Goal: Information Seeking & Learning: Understand process/instructions

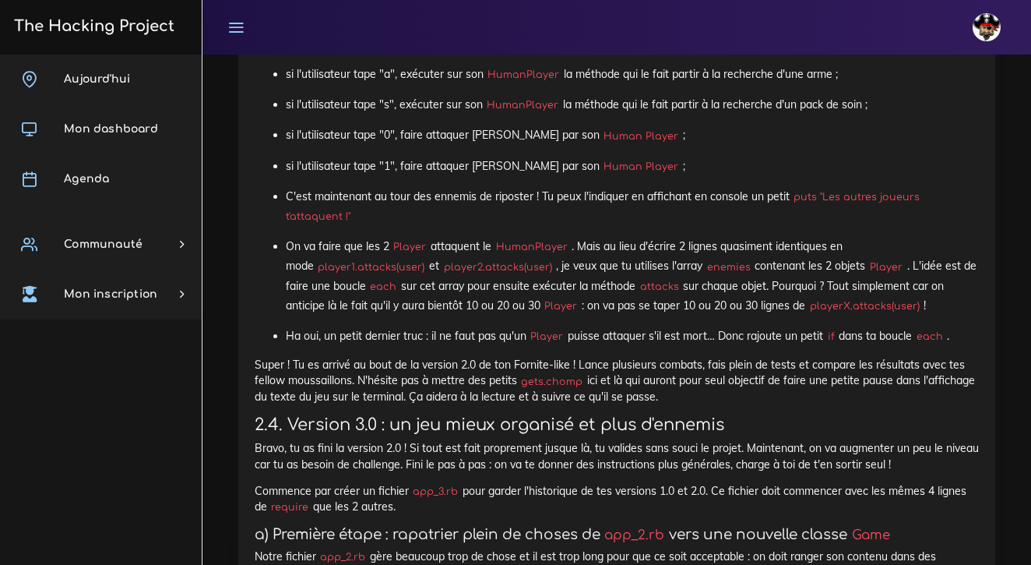
click at [512, 225] on p "C'est maintenant au tour des ennemis de riposter ! Tu peux l'indiquer en affich…" at bounding box center [632, 206] width 693 height 39
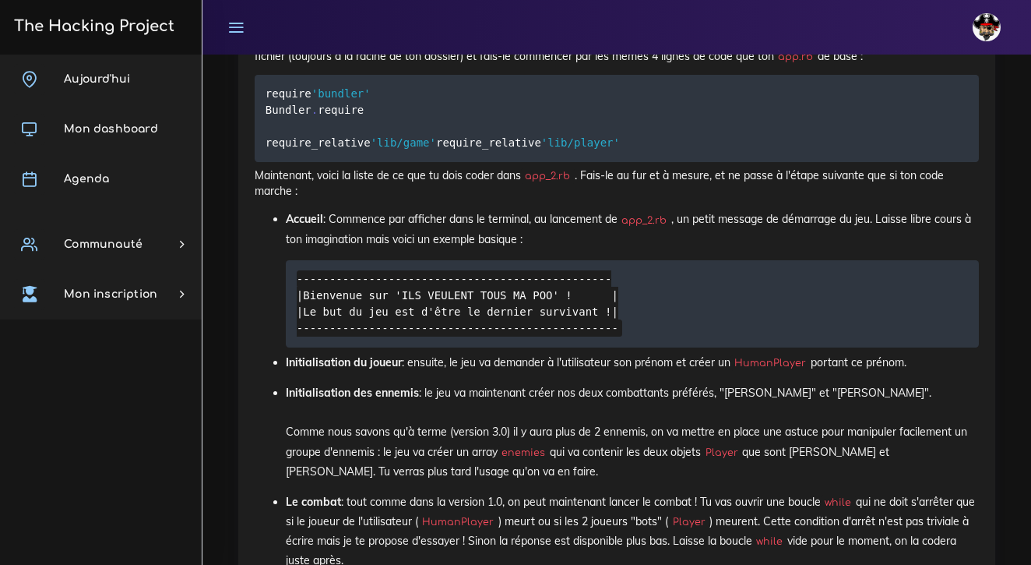
scroll to position [6092, 0]
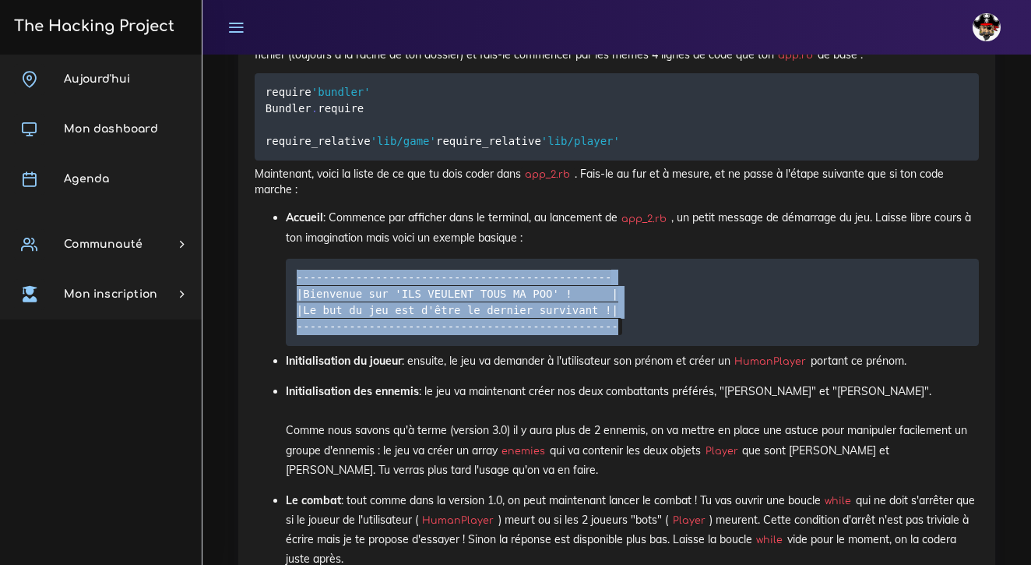
drag, startPoint x: 622, startPoint y: 351, endPoint x: 283, endPoint y: 307, distance: 341.8
click at [283, 307] on ul "Accueil : Commence par afficher dans le terminal, au lancement de app_2.rb , un…" at bounding box center [617, 423] width 725 height 431
copy code "------------------------------------------------ |Bienvenue sur 'ILS VEULENT TO…"
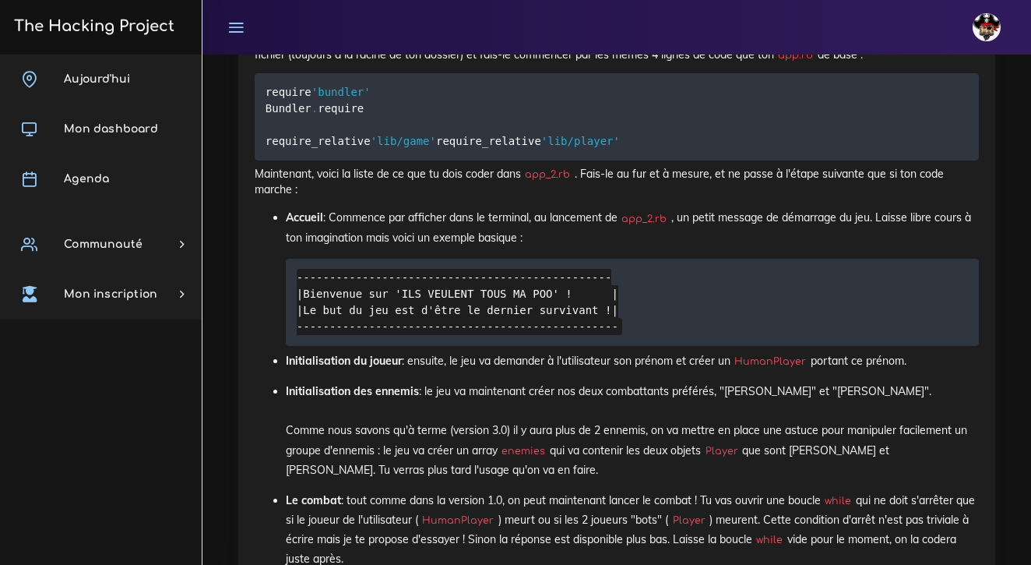
click at [651, 247] on p "Accueil : Commence par afficher dans le terminal, au lancement de app_2.rb , un…" at bounding box center [632, 227] width 693 height 39
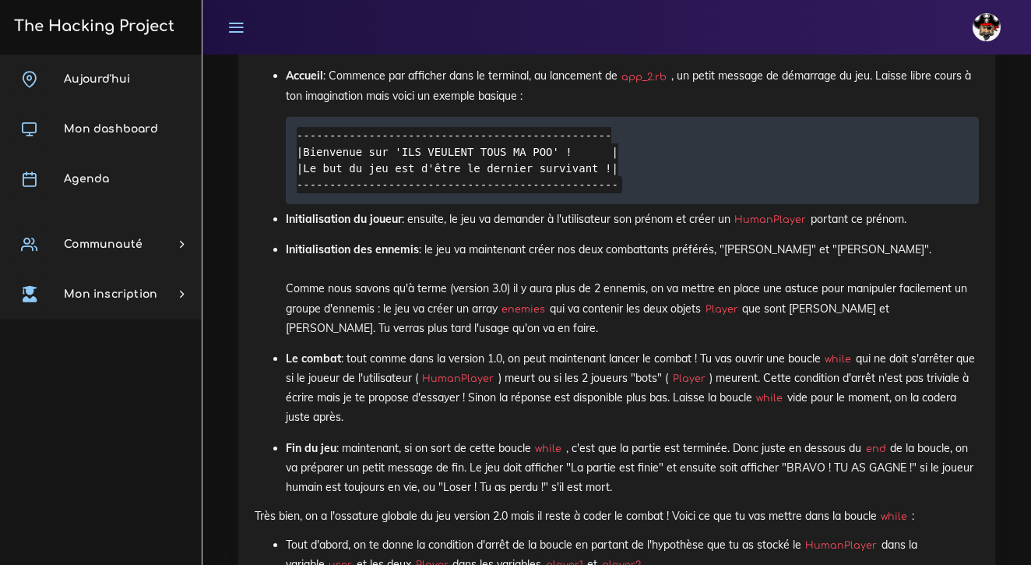
scroll to position [6233, 0]
click at [638, 318] on p "Initialisation des ennemis : le jeu va maintenant créer nos deux combattants pr…" at bounding box center [632, 290] width 693 height 98
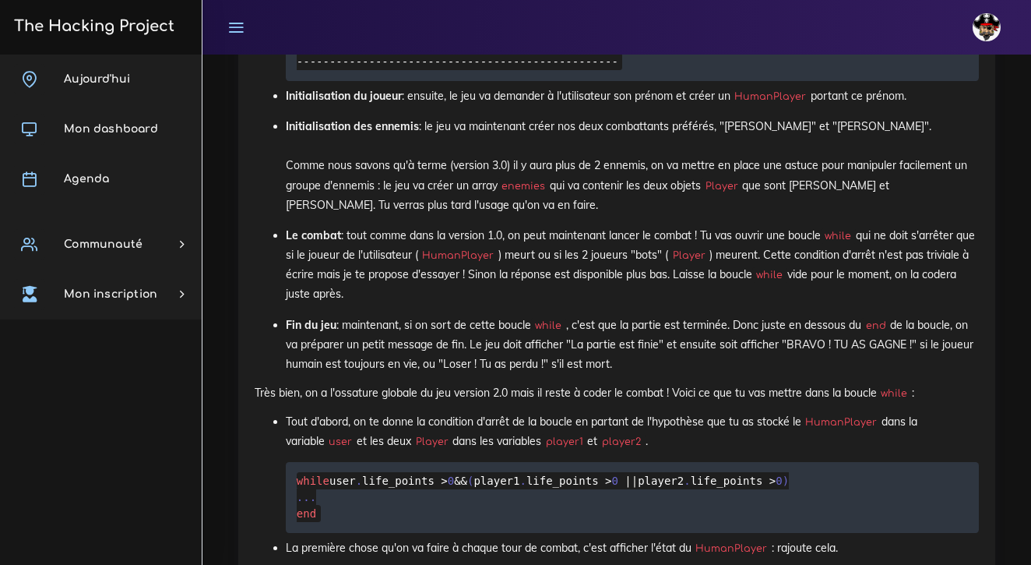
scroll to position [6354, 0]
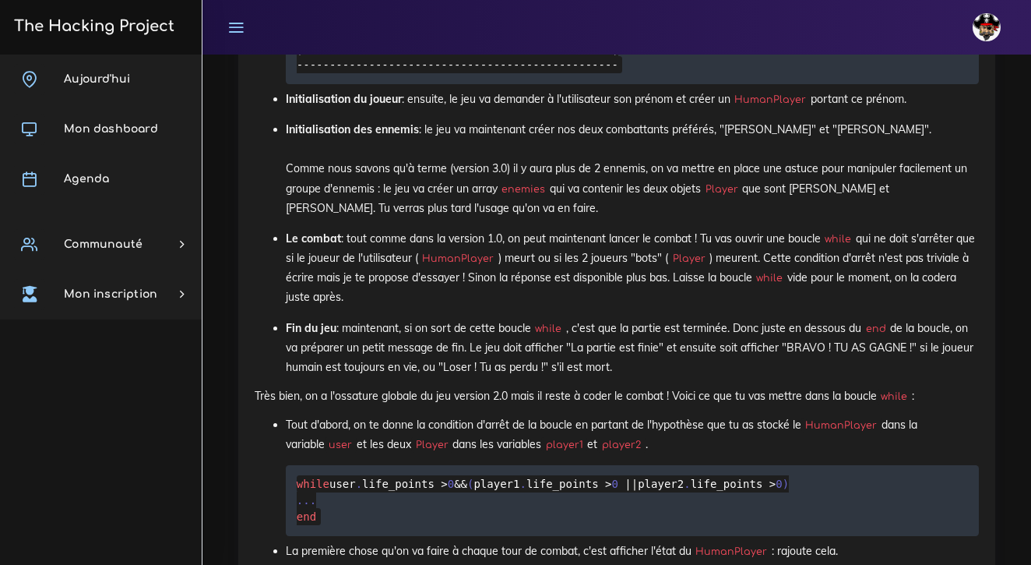
drag, startPoint x: 545, startPoint y: 214, endPoint x: 503, endPoint y: 214, distance: 42.1
click at [503, 197] on code "enemies" at bounding box center [524, 190] width 52 height 16
copy p "Comme nous savons qu'à terme (version 3.0) il y aura plus de 2 ennemis, on va m…"
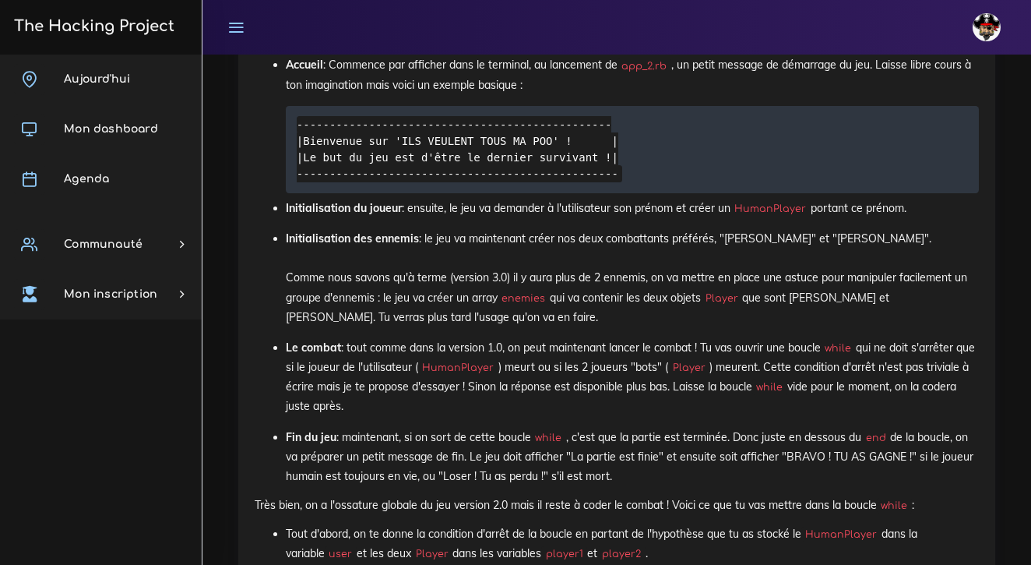
scroll to position [6250, 0]
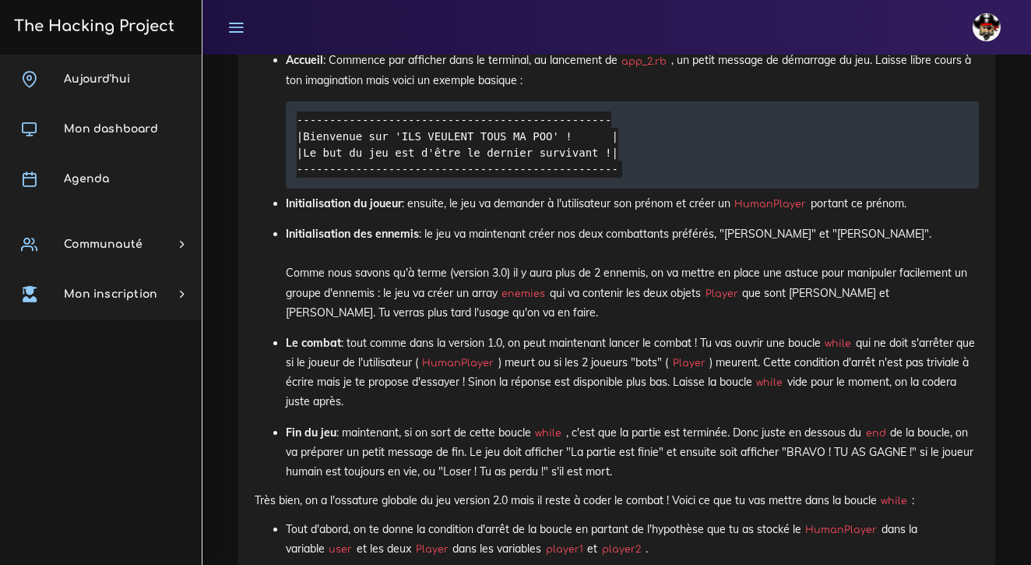
click at [458, 323] on p "Initialisation des ennemis : le jeu va maintenant créer nos deux combattants pr…" at bounding box center [632, 273] width 693 height 98
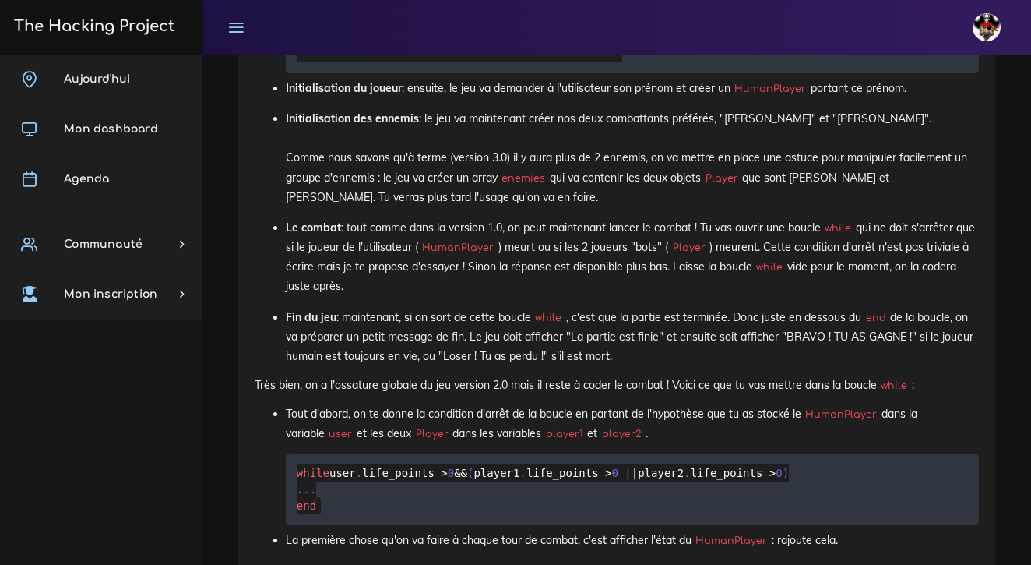
scroll to position [6366, 0]
drag, startPoint x: 661, startPoint y: 358, endPoint x: 566, endPoint y: 361, distance: 94.3
click at [566, 361] on p "Fin du jeu : maintenant, si on sort de cette boucle while , c'est que la partie…" at bounding box center [632, 336] width 693 height 59
copy p ""La partie est finie""
drag, startPoint x: 911, startPoint y: 358, endPoint x: 777, endPoint y: 356, distance: 133.2
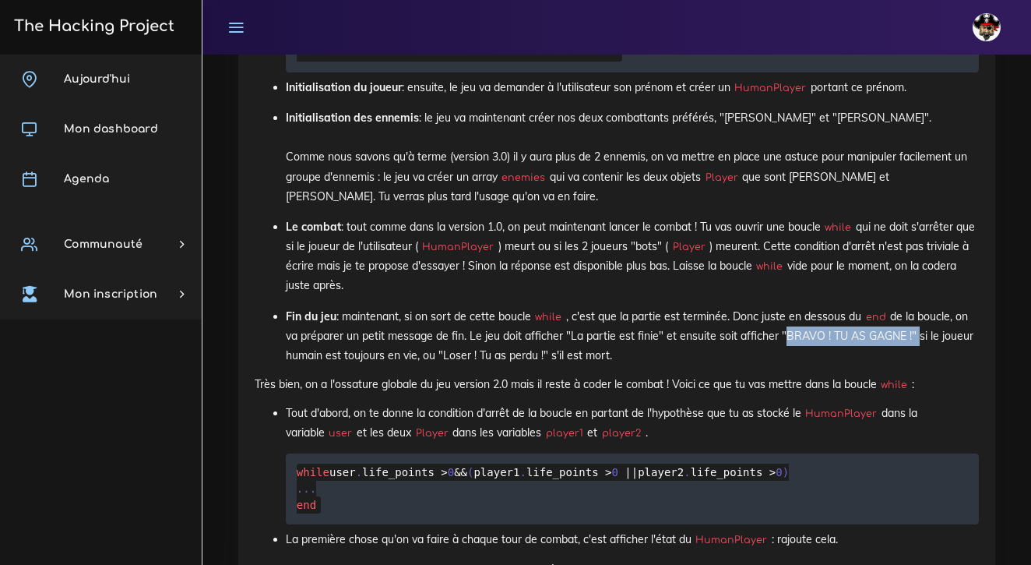
click at [777, 356] on p "Fin du jeu : maintenant, si on sort de cette boucle while , c'est que la partie…" at bounding box center [632, 336] width 693 height 59
copy p ""BRAVO ! TU AS GAGNE !""
click at [580, 366] on p "Fin du jeu : maintenant, si on sort de cette boucle while , c'est que la partie…" at bounding box center [632, 336] width 693 height 59
drag, startPoint x: 548, startPoint y: 376, endPoint x: 439, endPoint y: 375, distance: 109.9
click at [439, 366] on p "Fin du jeu : maintenant, si on sort de cette boucle while , c'est que la partie…" at bounding box center [632, 336] width 693 height 59
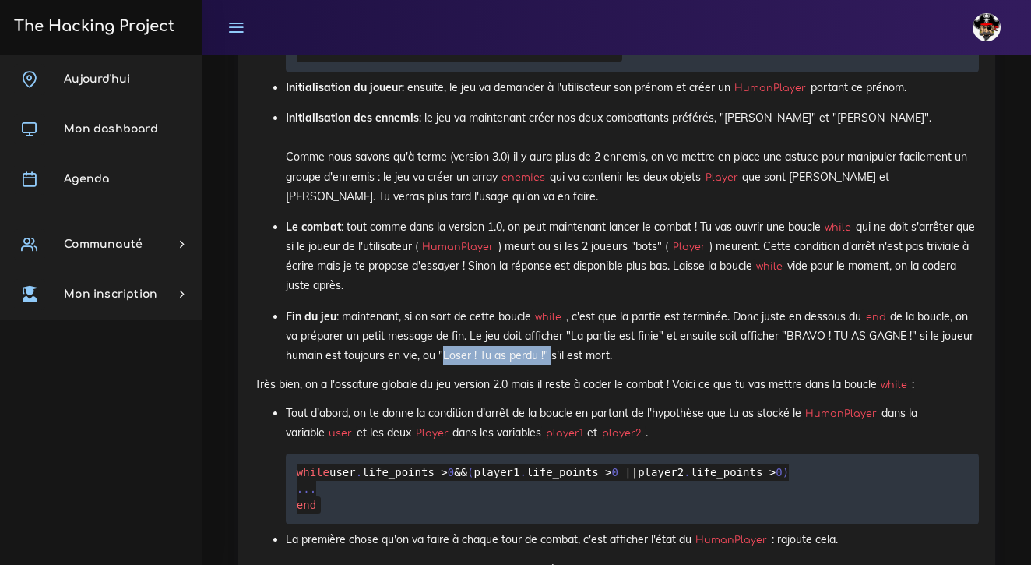
copy p ""Loser ! Tu as perdu !""
click at [614, 366] on p "Fin du jeu : maintenant, si on sort de cette boucle while , c'est que la partie…" at bounding box center [632, 336] width 693 height 59
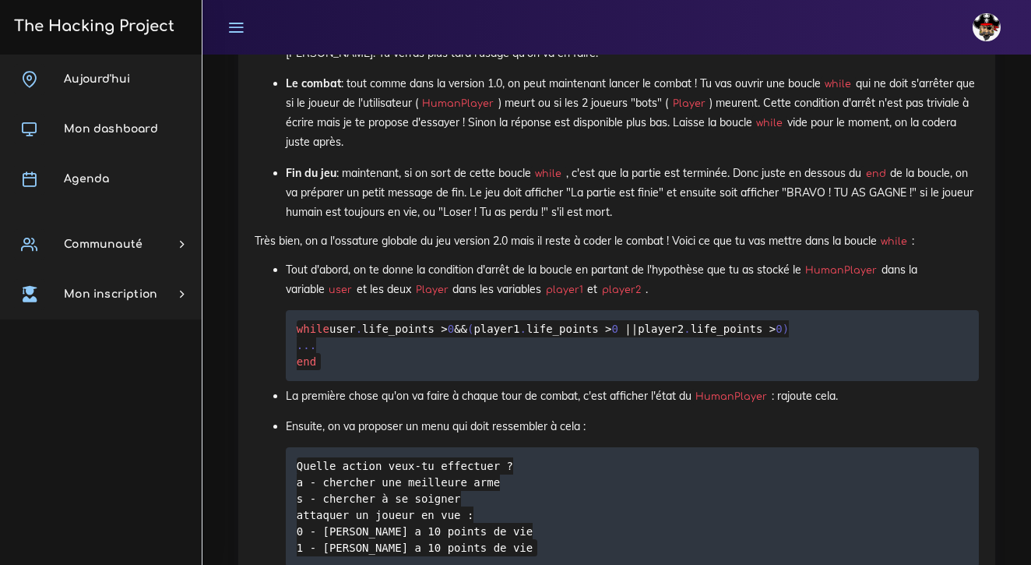
scroll to position [6512, 0]
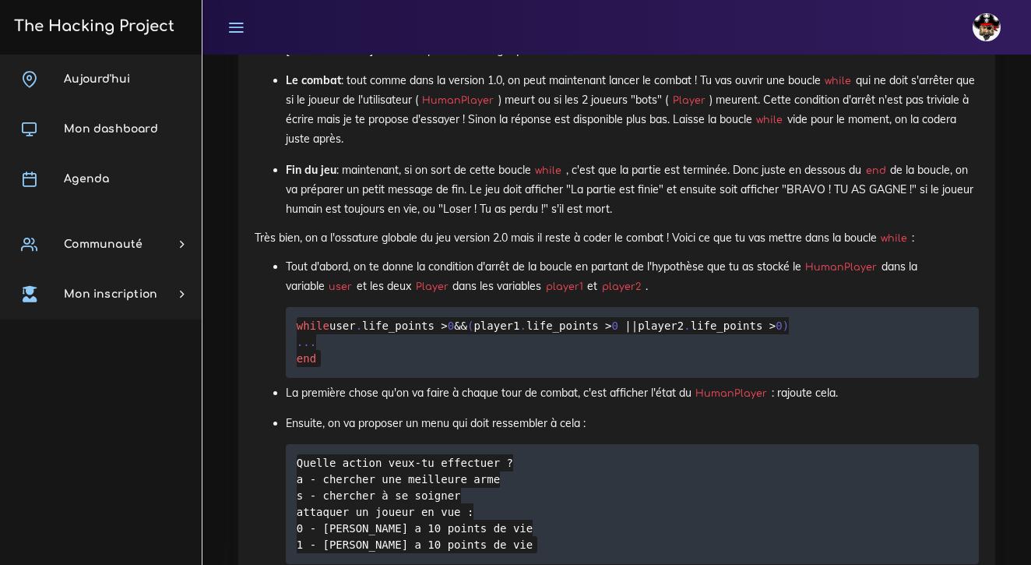
click at [387, 364] on pre "while user . life_points > 0 && ( player1 . life_points > 0 || player2 . life_p…" at bounding box center [632, 342] width 693 height 71
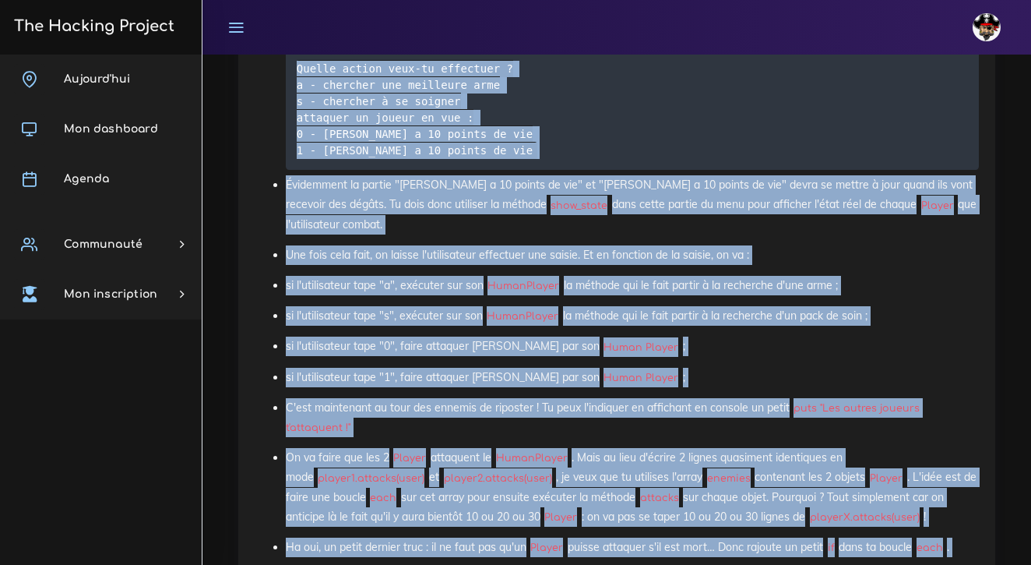
scroll to position [6966, 0]
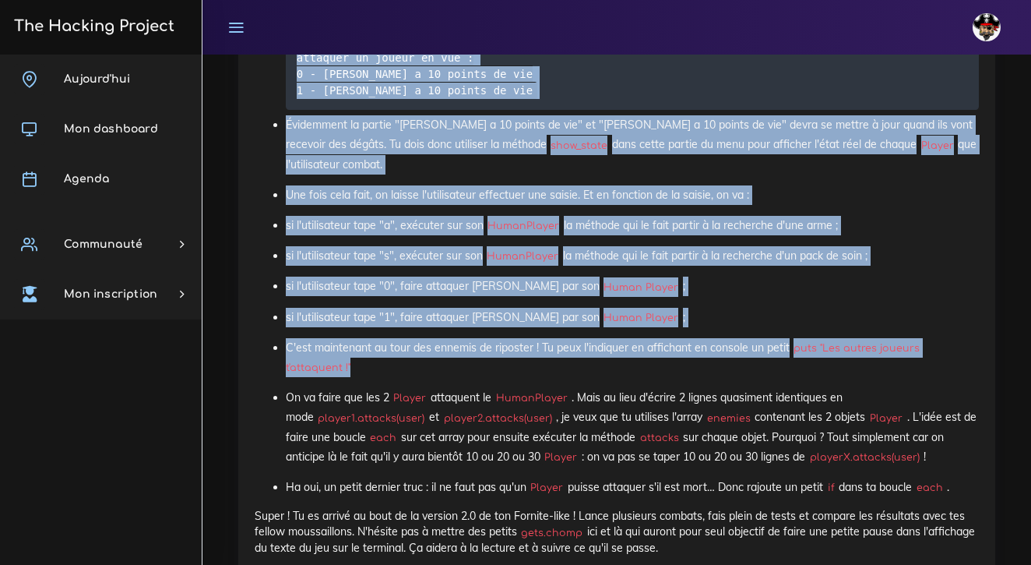
drag, startPoint x: 255, startPoint y: 183, endPoint x: 575, endPoint y: 369, distance: 370.4
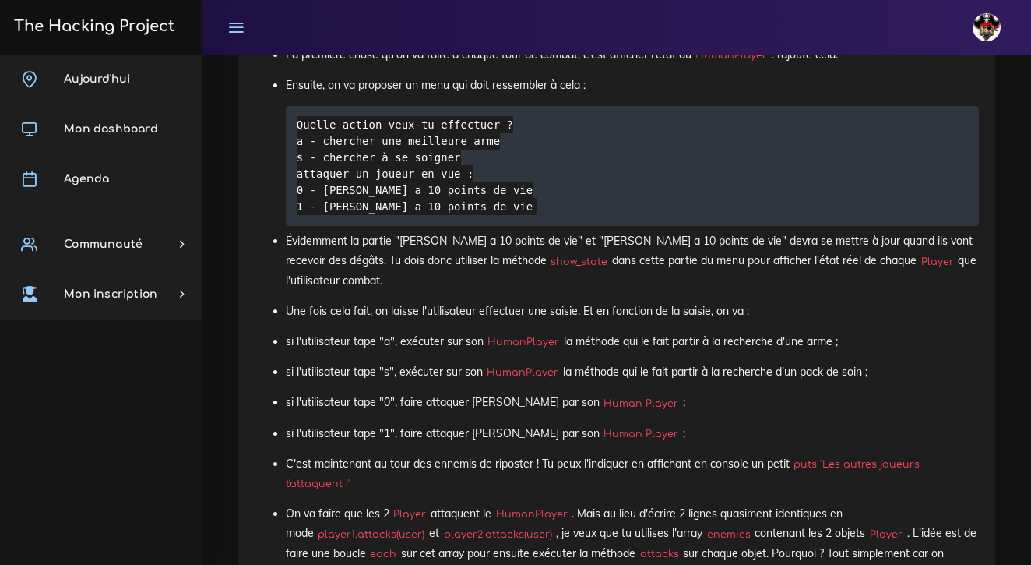
scroll to position [6848, 0]
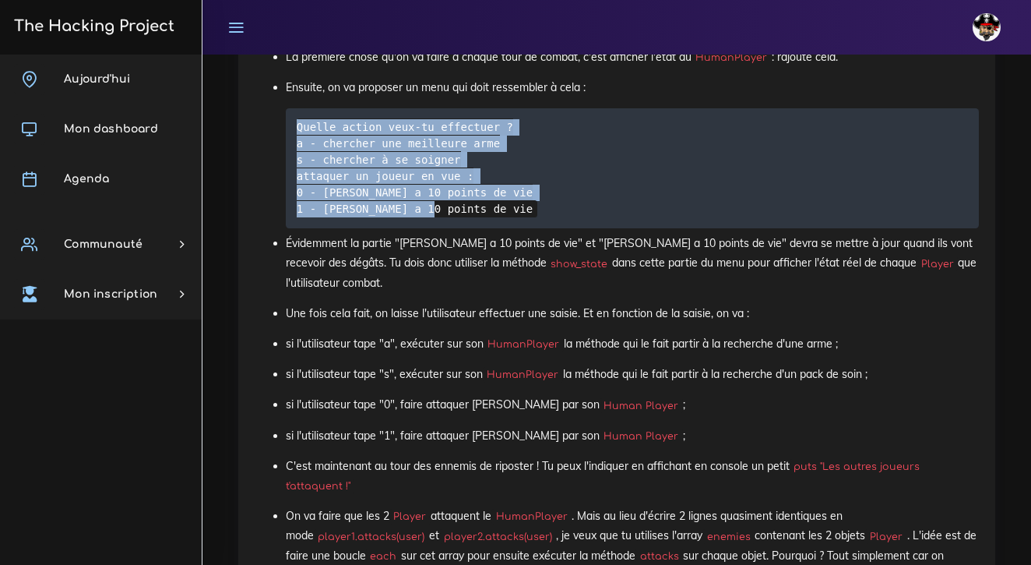
drag, startPoint x: 487, startPoint y: 234, endPoint x: 291, endPoint y: 150, distance: 212.6
click at [291, 150] on pre "Quelle action veux-tu effectuer ? a - chercher une meilleure arme s - chercher …" at bounding box center [632, 168] width 693 height 120
copy code "Quelle action veux-tu effectuer ? a - chercher une meilleure arme s - chercher …"
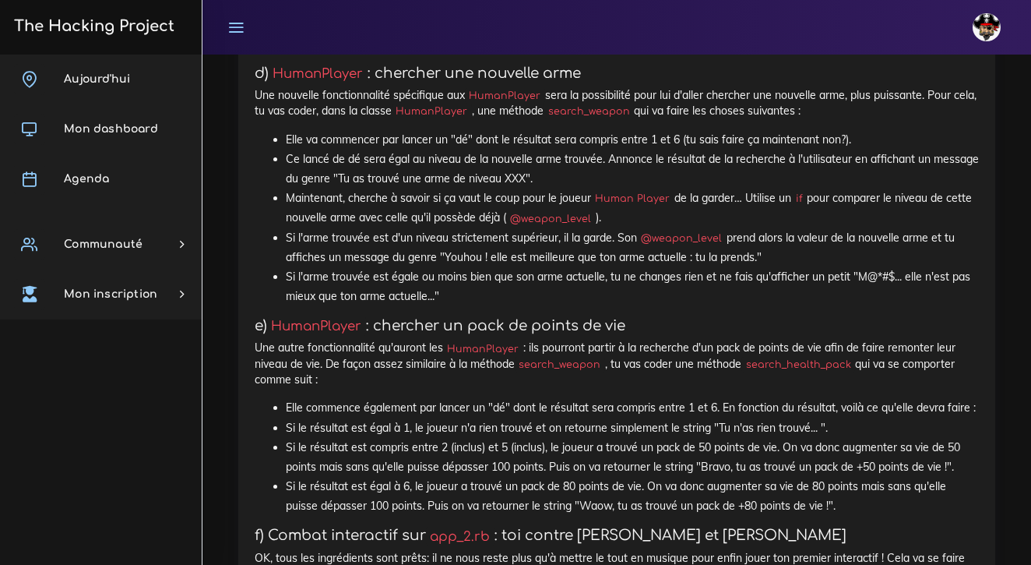
scroll to position [5668, 0]
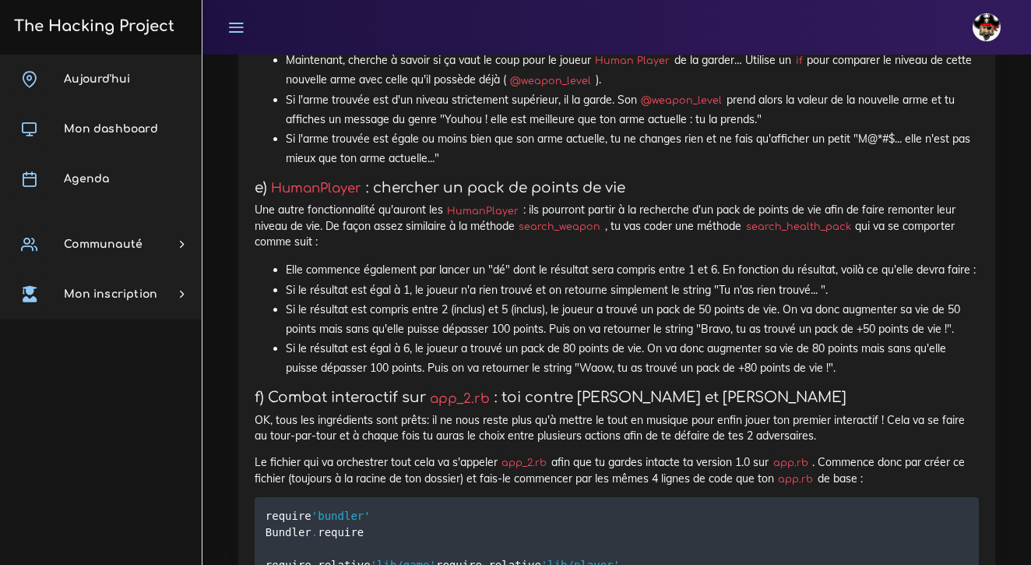
click at [851, 234] on code "search_health_pack" at bounding box center [799, 227] width 114 height 16
drag, startPoint x: 848, startPoint y: 238, endPoint x: 749, endPoint y: 234, distance: 99.0
click at [749, 234] on code "search_health_pack" at bounding box center [799, 227] width 114 height 16
copy p ", tu vas coder une méthode search_health_pack"
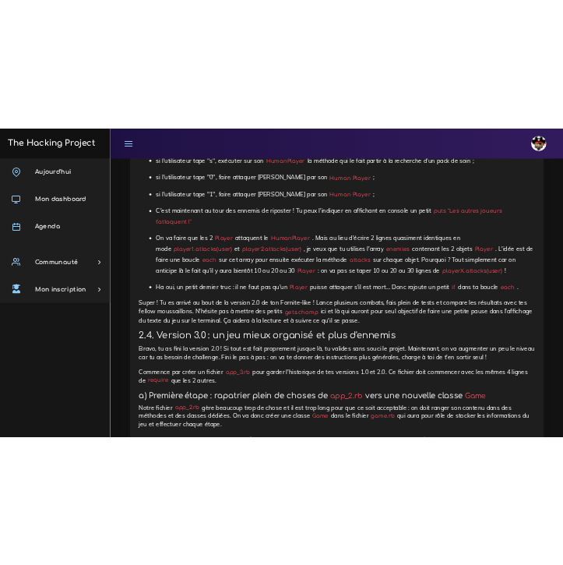
scroll to position [7167, 0]
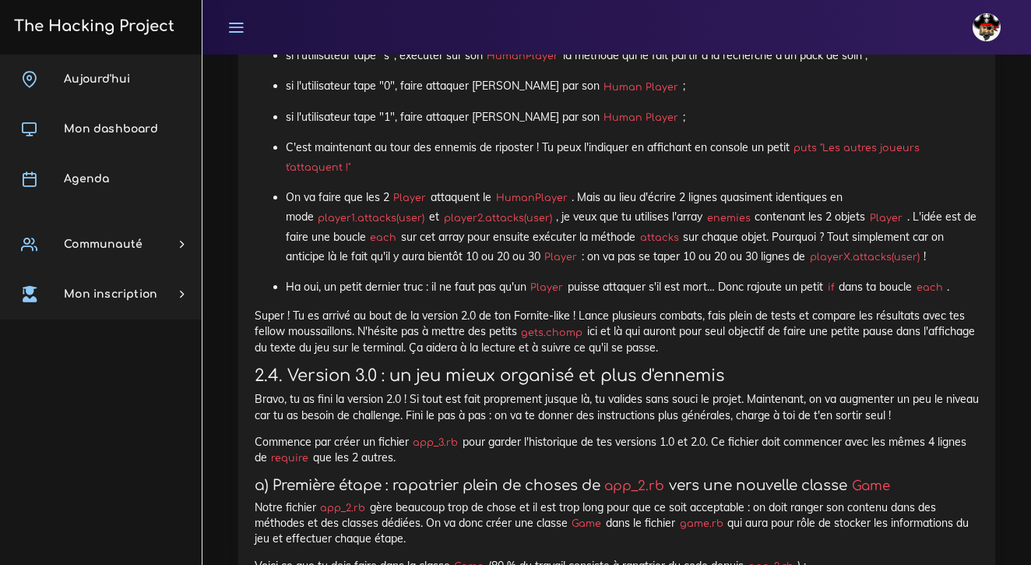
drag, startPoint x: 797, startPoint y: 150, endPoint x: 799, endPoint y: 169, distance: 18.8
click at [799, 169] on p "C'est maintenant au tour des ennemis de riposter ! Tu peux l'indiquer en affich…" at bounding box center [632, 157] width 693 height 39
copy p "puts "Les autres joueurs t'attaquent !""
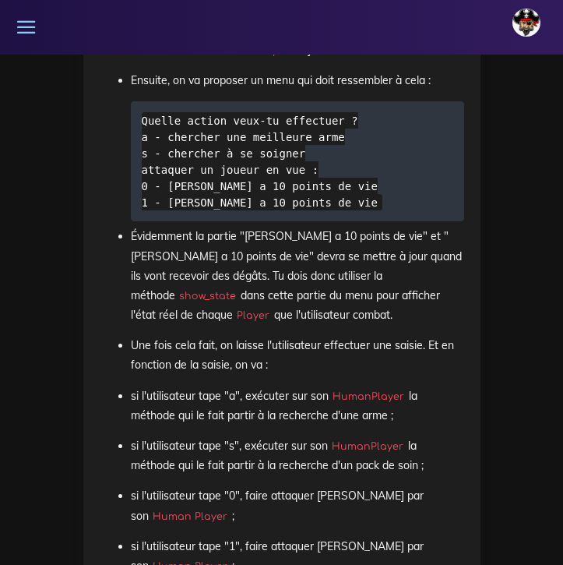
scroll to position [9672, 0]
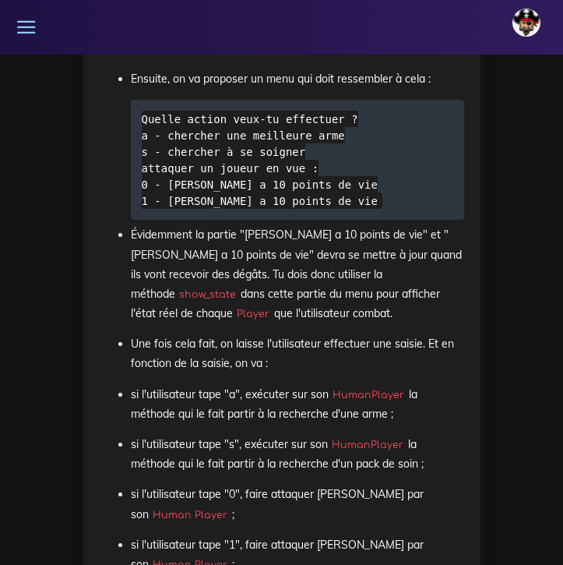
click at [280, 535] on p "si l'utilisateur tape "1", faire attaquer [PERSON_NAME] par son Human Player ;" at bounding box center [297, 554] width 333 height 39
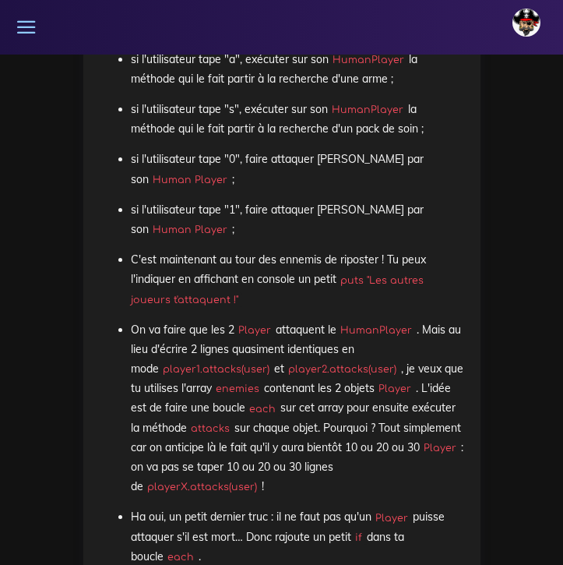
scroll to position [10016, 0]
